Goal: Find specific page/section: Find specific page/section

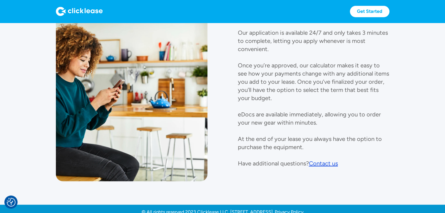
scroll to position [659, 0]
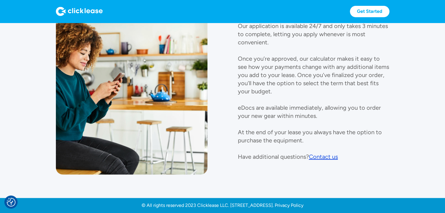
click at [329, 158] on div "Contact us" at bounding box center [323, 157] width 29 height 7
click at [321, 156] on div "Contact us" at bounding box center [323, 157] width 29 height 7
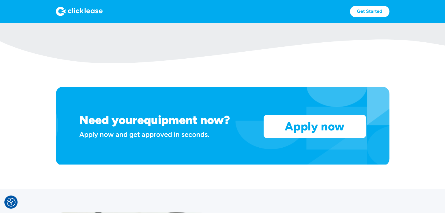
scroll to position [439, 0]
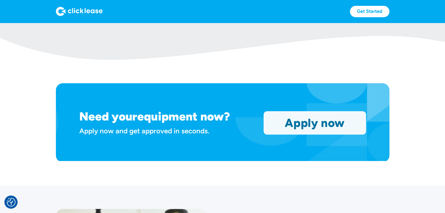
click at [307, 125] on link "Apply now" at bounding box center [315, 123] width 102 height 23
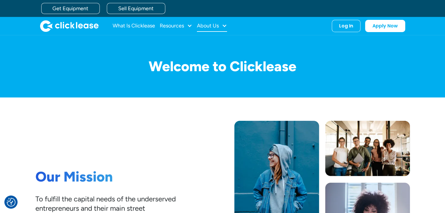
click at [222, 26] on div "About Us" at bounding box center [212, 26] width 30 height 12
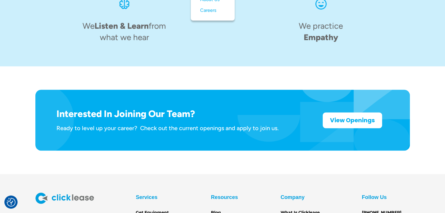
scroll to position [962, 0]
